Goal: Task Accomplishment & Management: Use online tool/utility

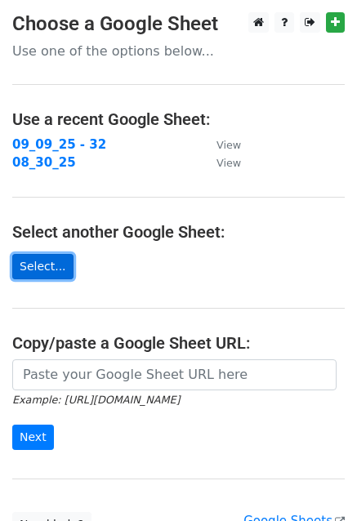
click at [26, 264] on link "Select..." at bounding box center [42, 266] width 61 height 25
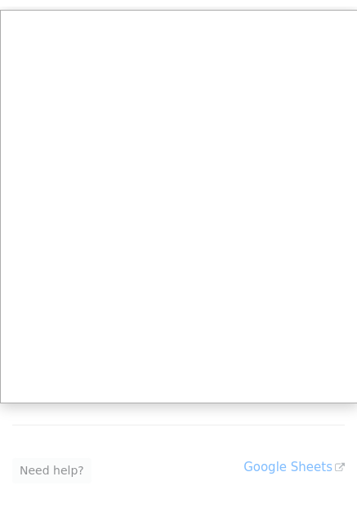
scroll to position [61, 0]
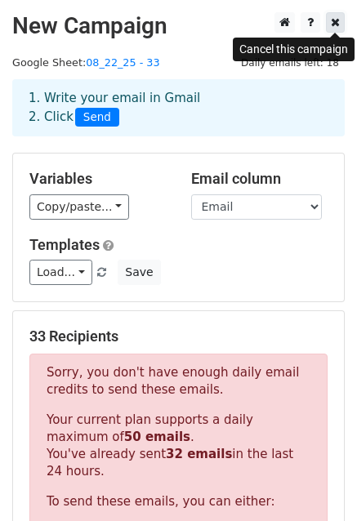
click at [335, 26] on icon at bounding box center [335, 21] width 9 height 11
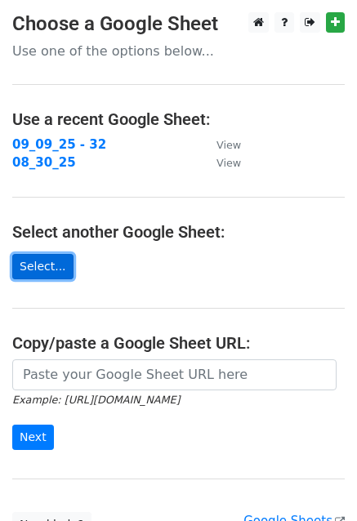
click at [40, 270] on link "Select..." at bounding box center [42, 266] width 61 height 25
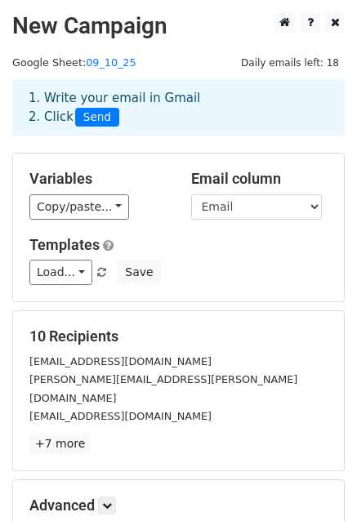
click at [344, 27] on main "New Campaign Daily emails left: 18 Google Sheet: 09_10_25 1. Write your email i…" at bounding box center [178, 299] width 357 height 575
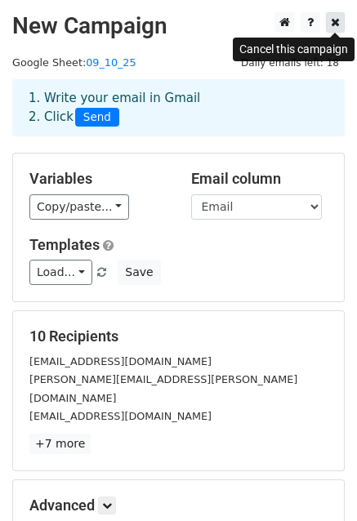
click at [341, 30] on link at bounding box center [335, 22] width 19 height 20
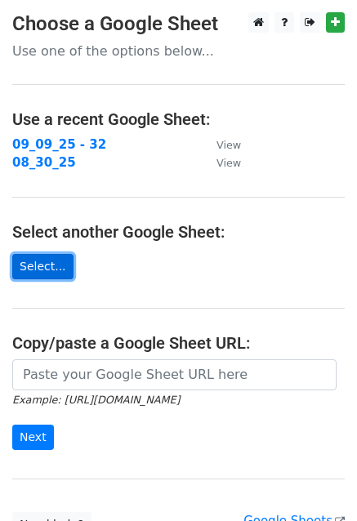
click at [45, 255] on link "Select..." at bounding box center [42, 266] width 61 height 25
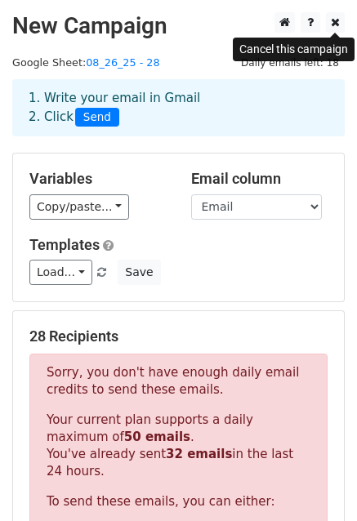
click at [344, 20] on main "New Campaign Daily emails left: 18 Google Sheet: 08_26_25 - 28 1. Write your em…" at bounding box center [178, 476] width 357 height 928
click at [333, 27] on icon at bounding box center [335, 21] width 9 height 11
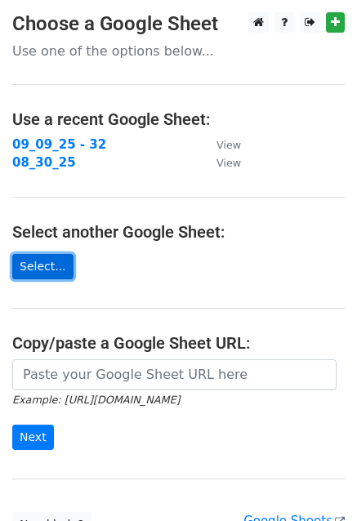
click at [21, 257] on link "Select..." at bounding box center [42, 266] width 61 height 25
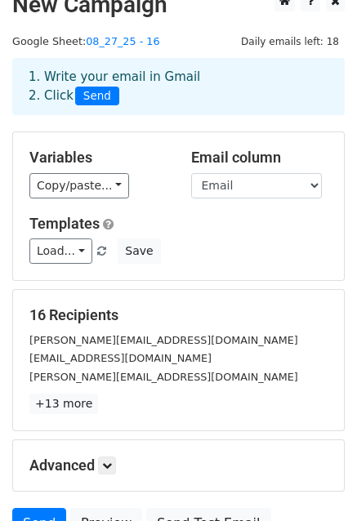
scroll to position [20, 0]
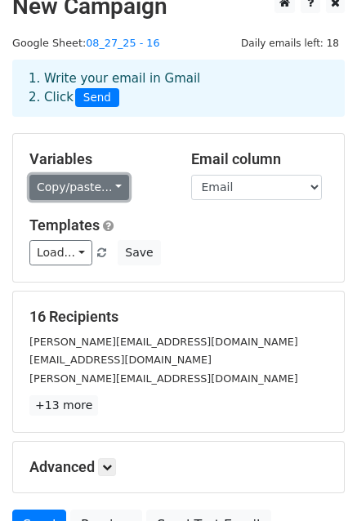
click at [84, 196] on link "Copy/paste..." at bounding box center [79, 187] width 100 height 25
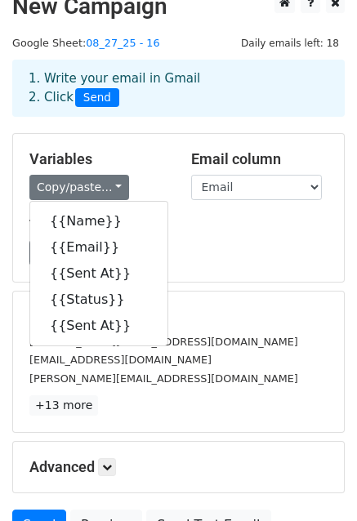
click at [238, 234] on div "Templates Load... No templates saved Save" at bounding box center [178, 241] width 322 height 50
